Goal: Communication & Community: Ask a question

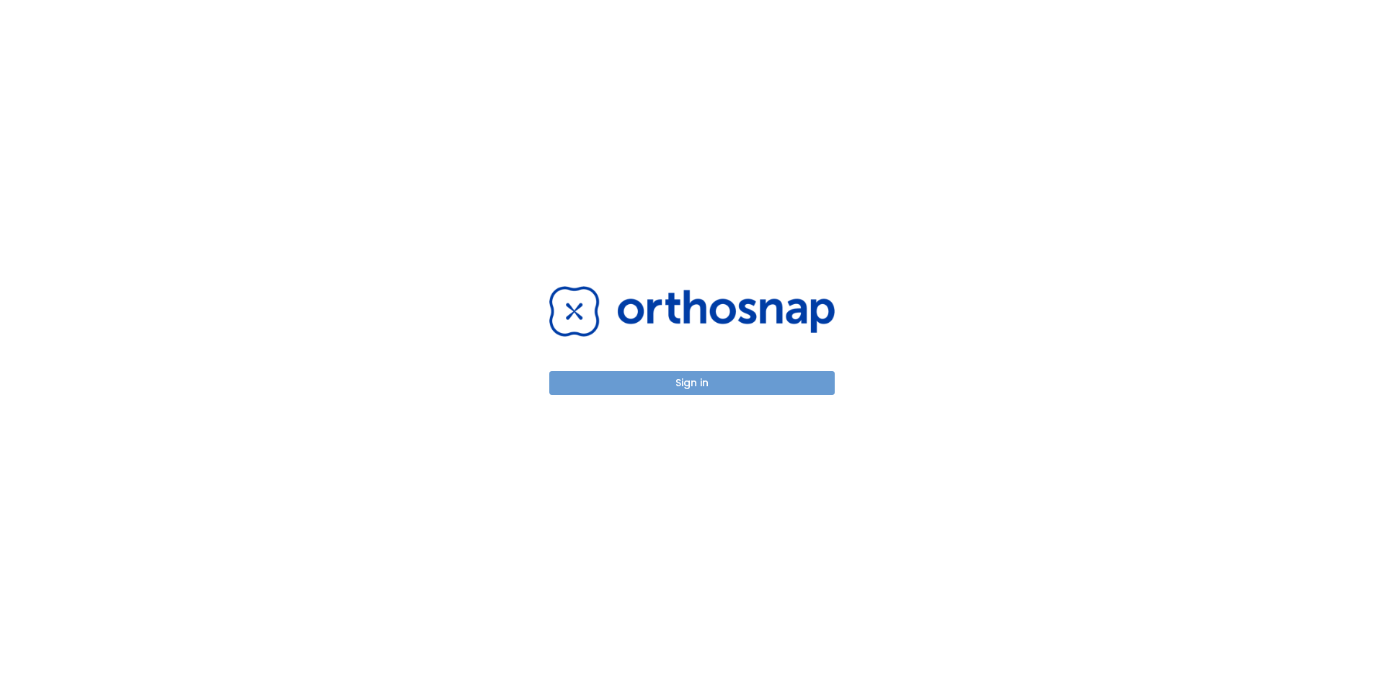
drag, startPoint x: 0, startPoint y: 0, endPoint x: 770, endPoint y: 380, distance: 858.4
click at [770, 377] on button "Sign in" at bounding box center [691, 383] width 285 height 24
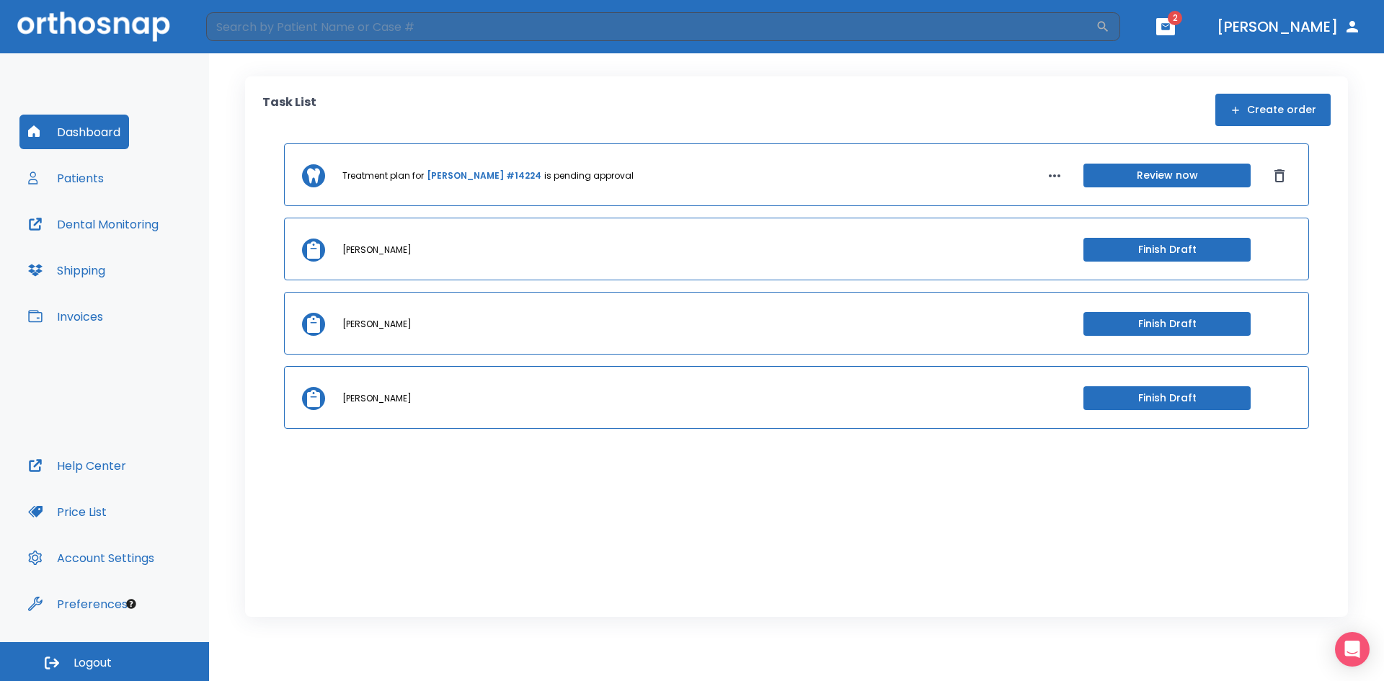
click at [84, 179] on button "Patients" at bounding box center [65, 178] width 93 height 35
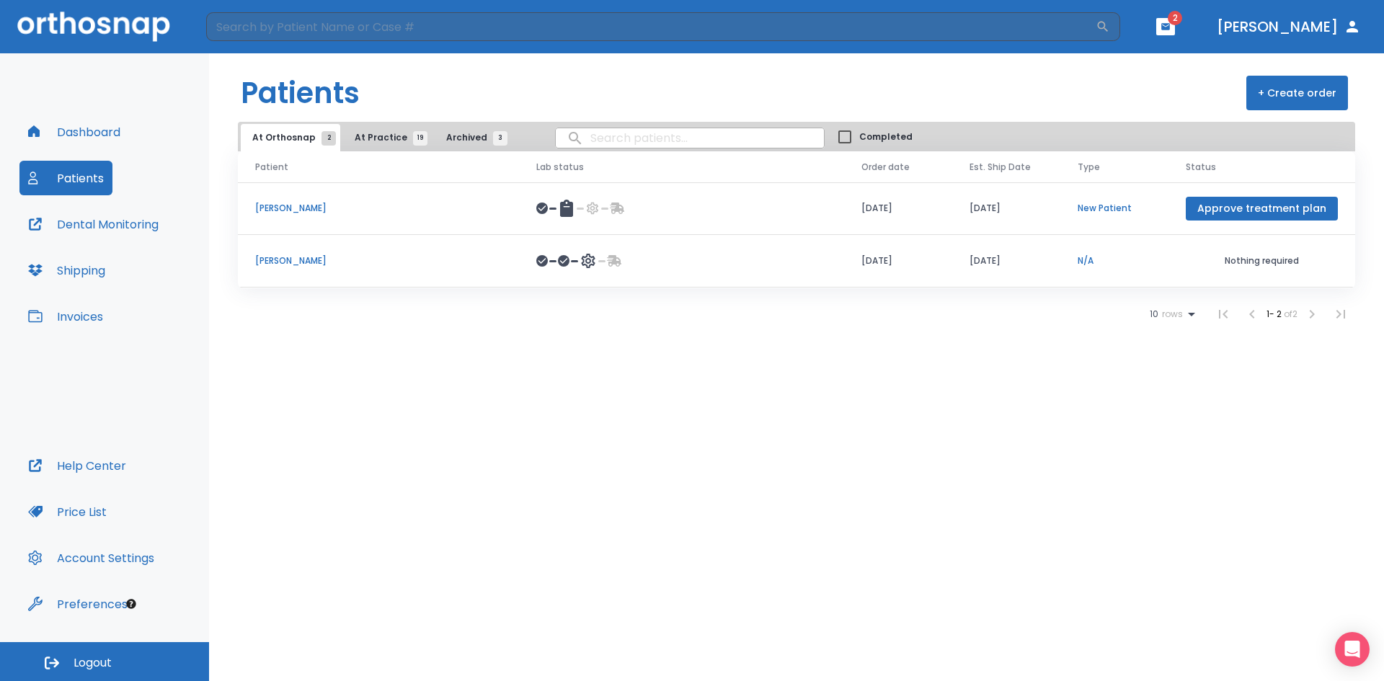
click at [313, 256] on p "[PERSON_NAME]" at bounding box center [378, 260] width 246 height 13
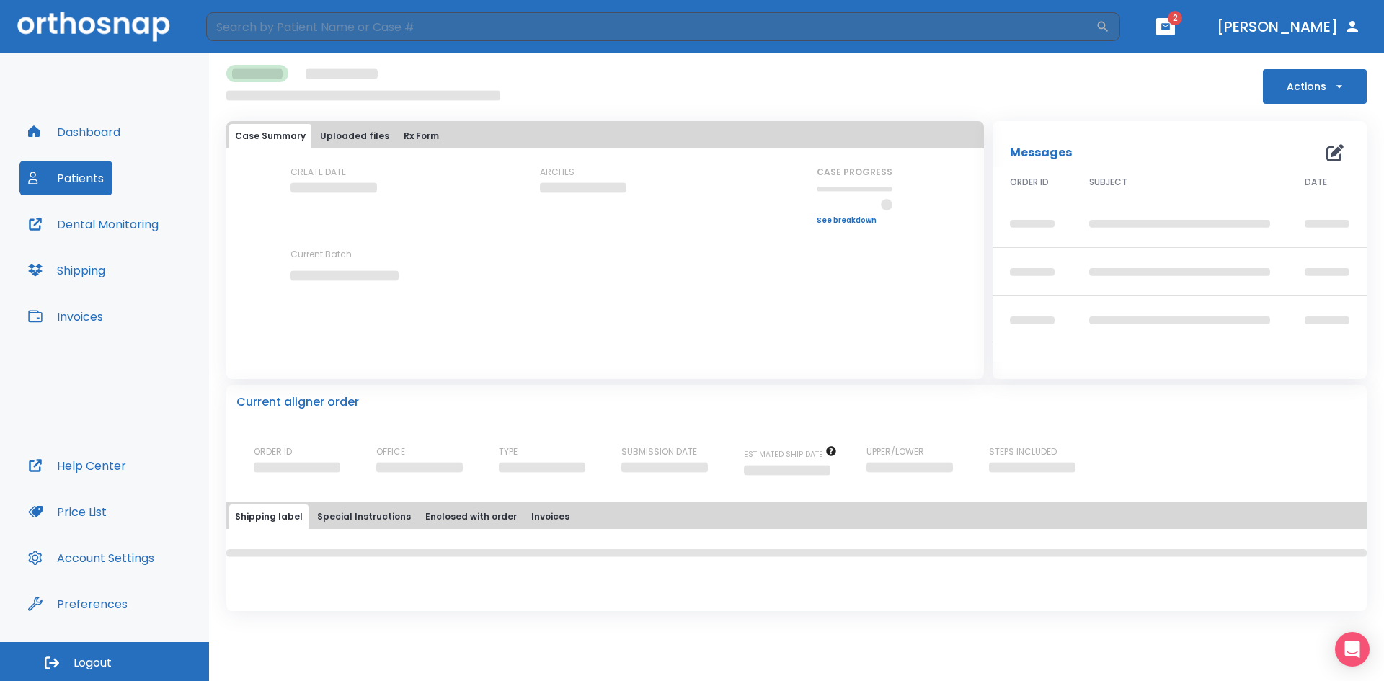
click at [313, 256] on p "Current Batch" at bounding box center [355, 254] width 130 height 13
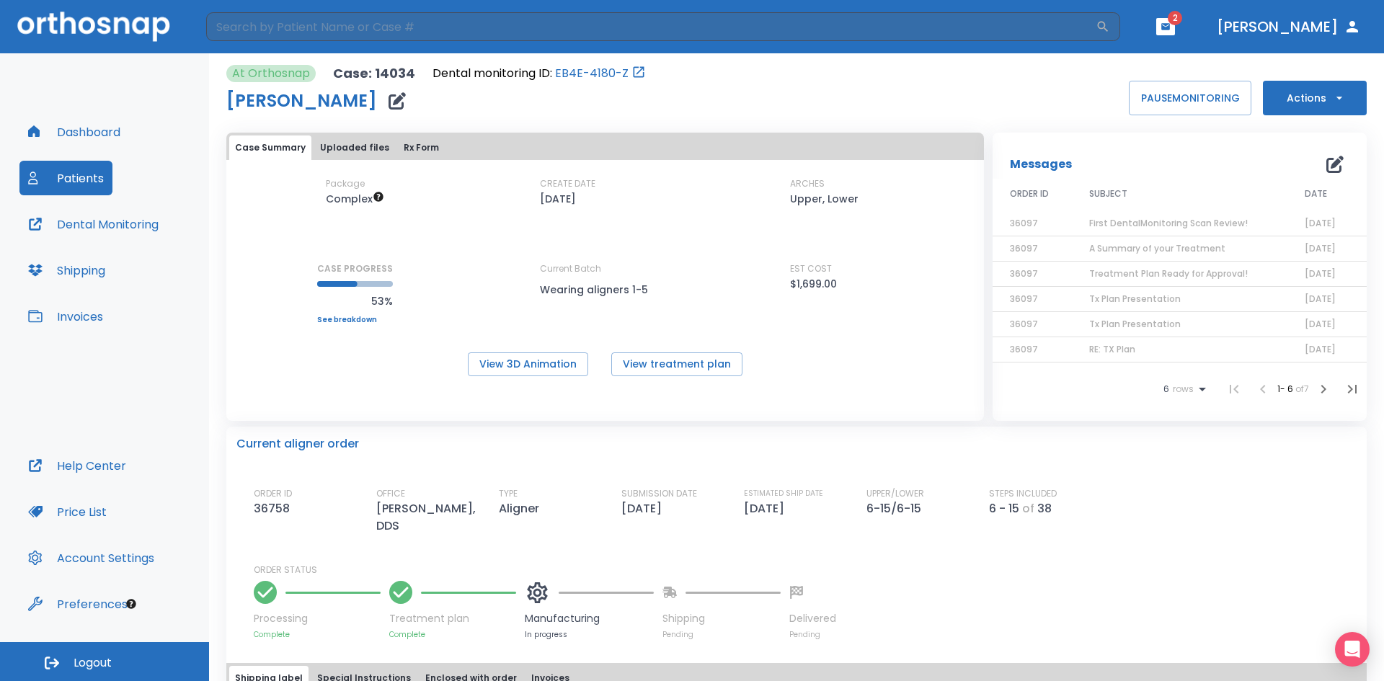
click at [1326, 164] on icon "button" at bounding box center [1334, 164] width 17 height 17
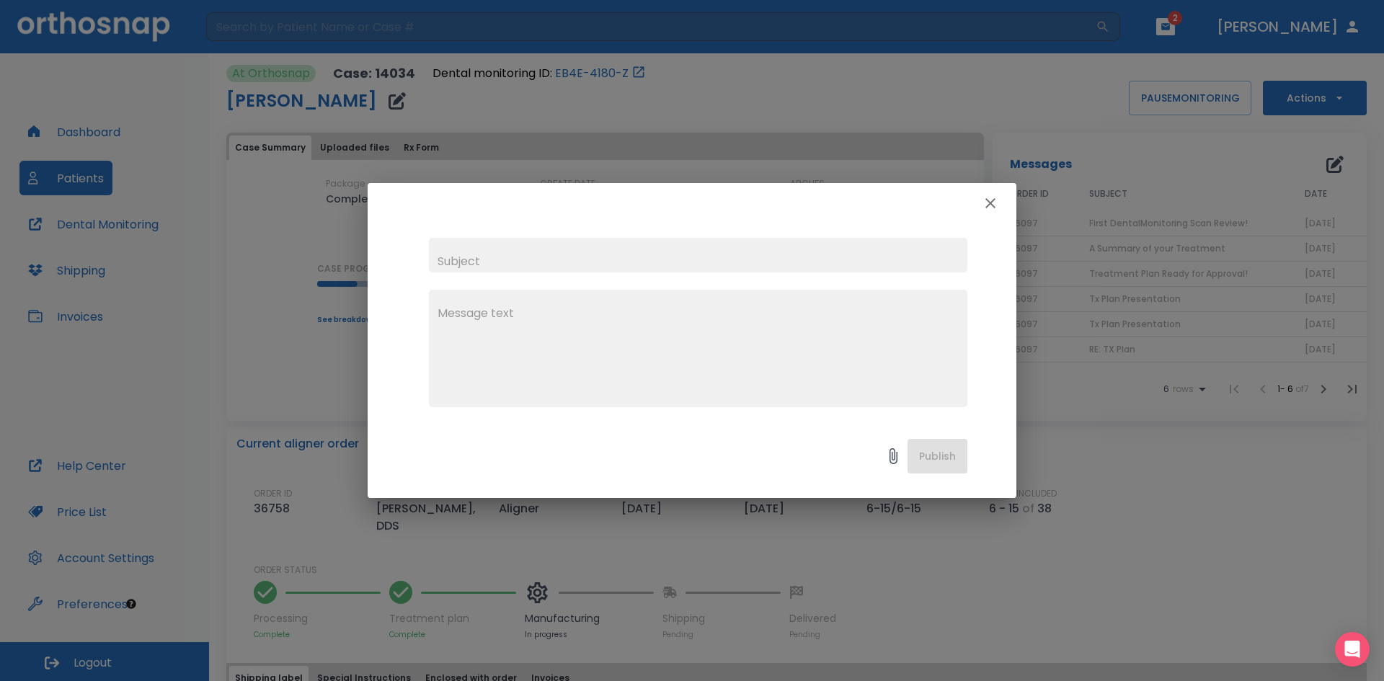
click at [479, 262] on input "text" at bounding box center [698, 255] width 538 height 35
type input "SHIPPING?"
click at [470, 321] on textarea at bounding box center [697, 354] width 521 height 99
type textarea "i"
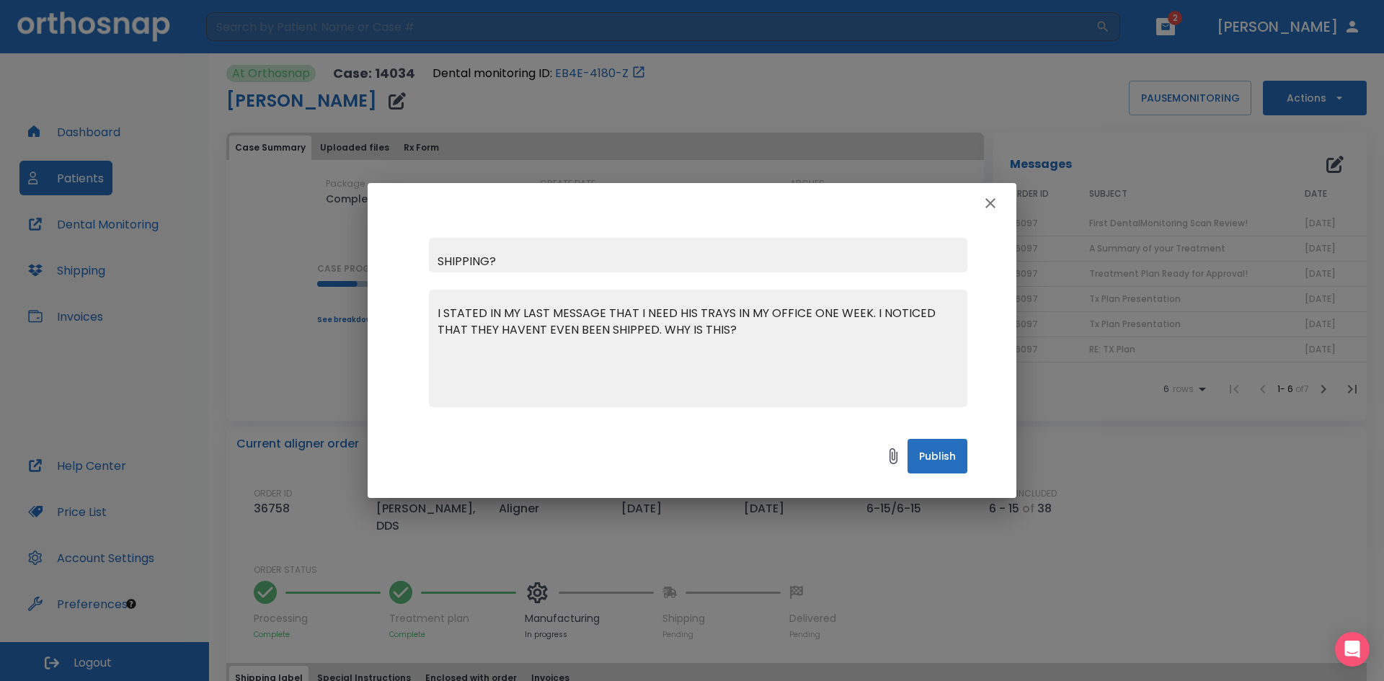
type textarea "I STATED IN MY LAST MESSAGE THAT I NEED HIS TRAYS IN MY OFFICE ONE WEEK. I NOTI…"
click at [942, 463] on button "Publish" at bounding box center [937, 456] width 60 height 35
